Goal: Find contact information: Find contact information

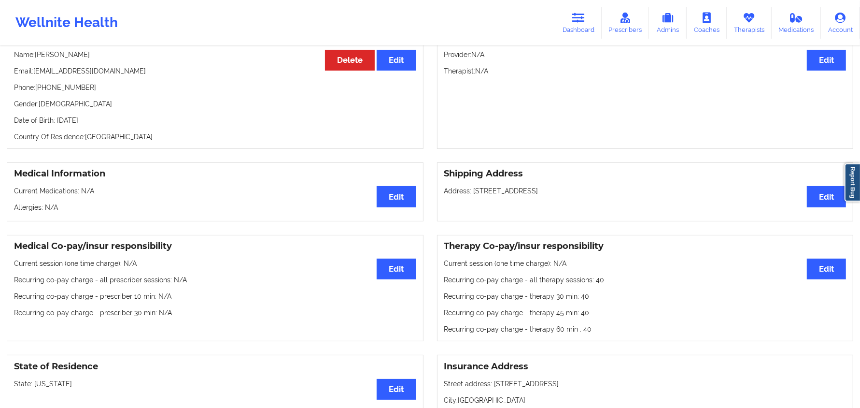
scroll to position [60, 0]
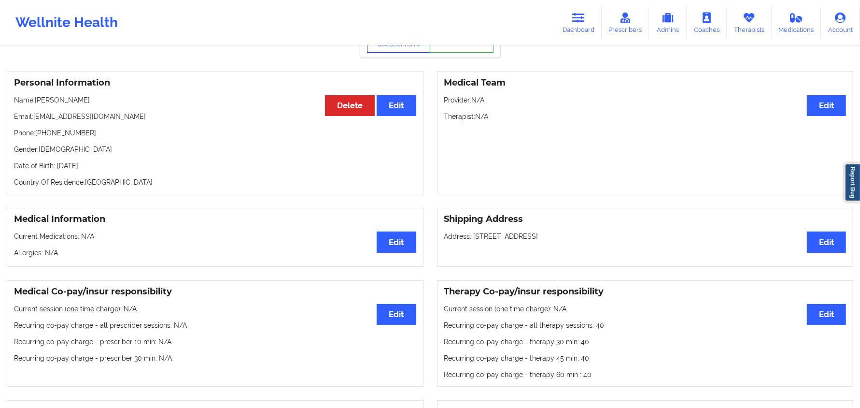
click at [402, 50] on button "View Questionnaire" at bounding box center [399, 41] width 64 height 24
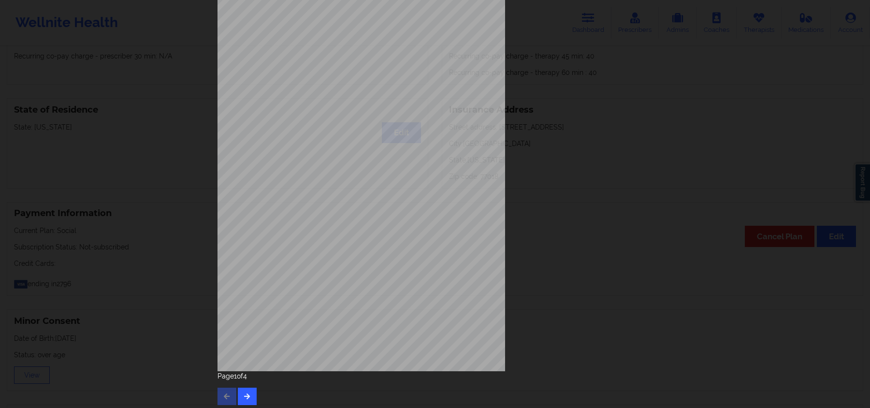
scroll to position [53, 0]
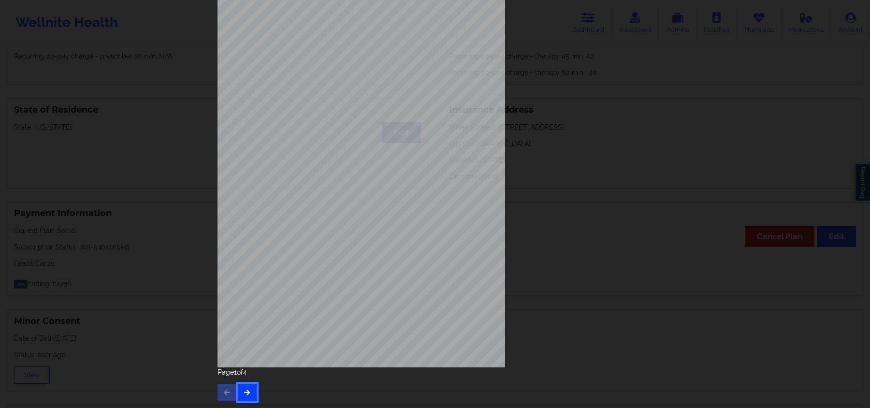
click at [247, 394] on icon "button" at bounding box center [247, 392] width 8 height 6
click at [250, 386] on button "button" at bounding box center [247, 392] width 19 height 17
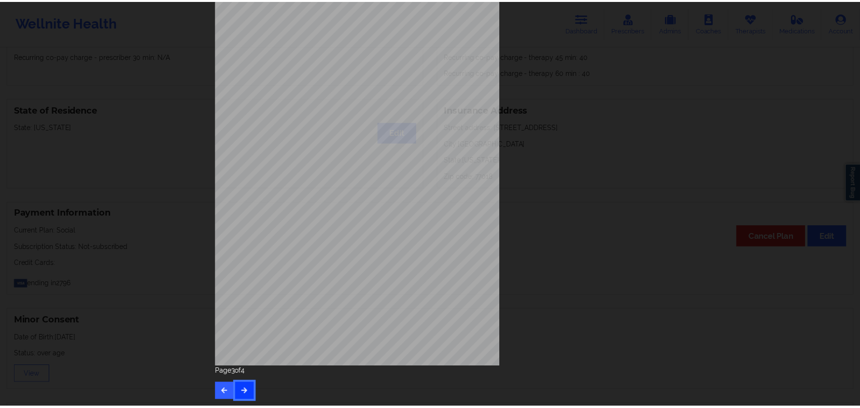
scroll to position [0, 0]
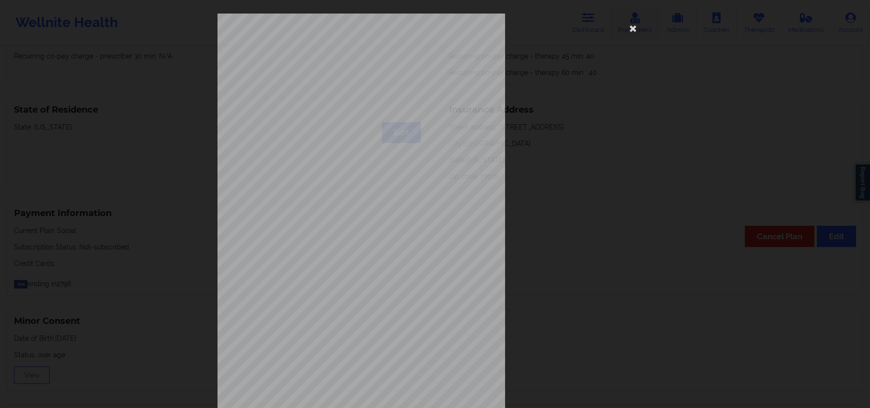
click at [636, 24] on icon at bounding box center [632, 27] width 15 height 15
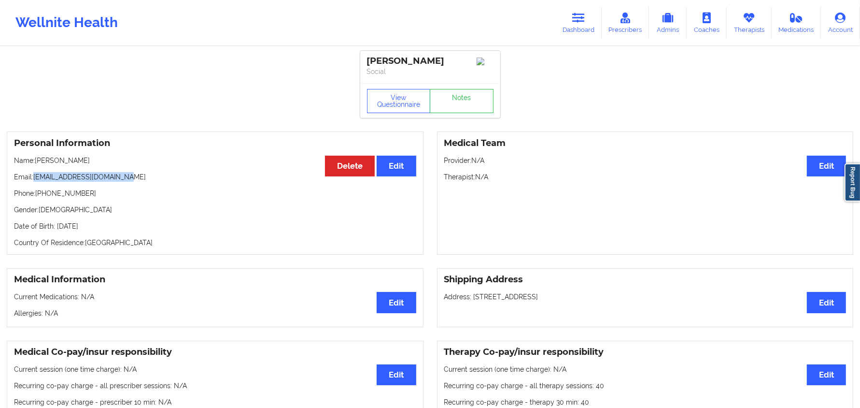
drag, startPoint x: 133, startPoint y: 177, endPoint x: 36, endPoint y: 181, distance: 97.2
click at [36, 181] on p "Email: [EMAIL_ADDRESS][DOMAIN_NAME]" at bounding box center [215, 177] width 402 height 10
copy p "[EMAIL_ADDRESS][DOMAIN_NAME]"
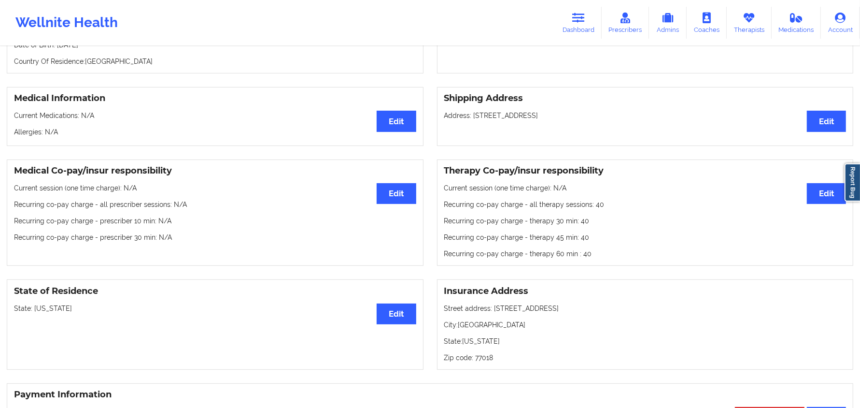
scroll to position [181, 0]
